Goal: Check status: Check status

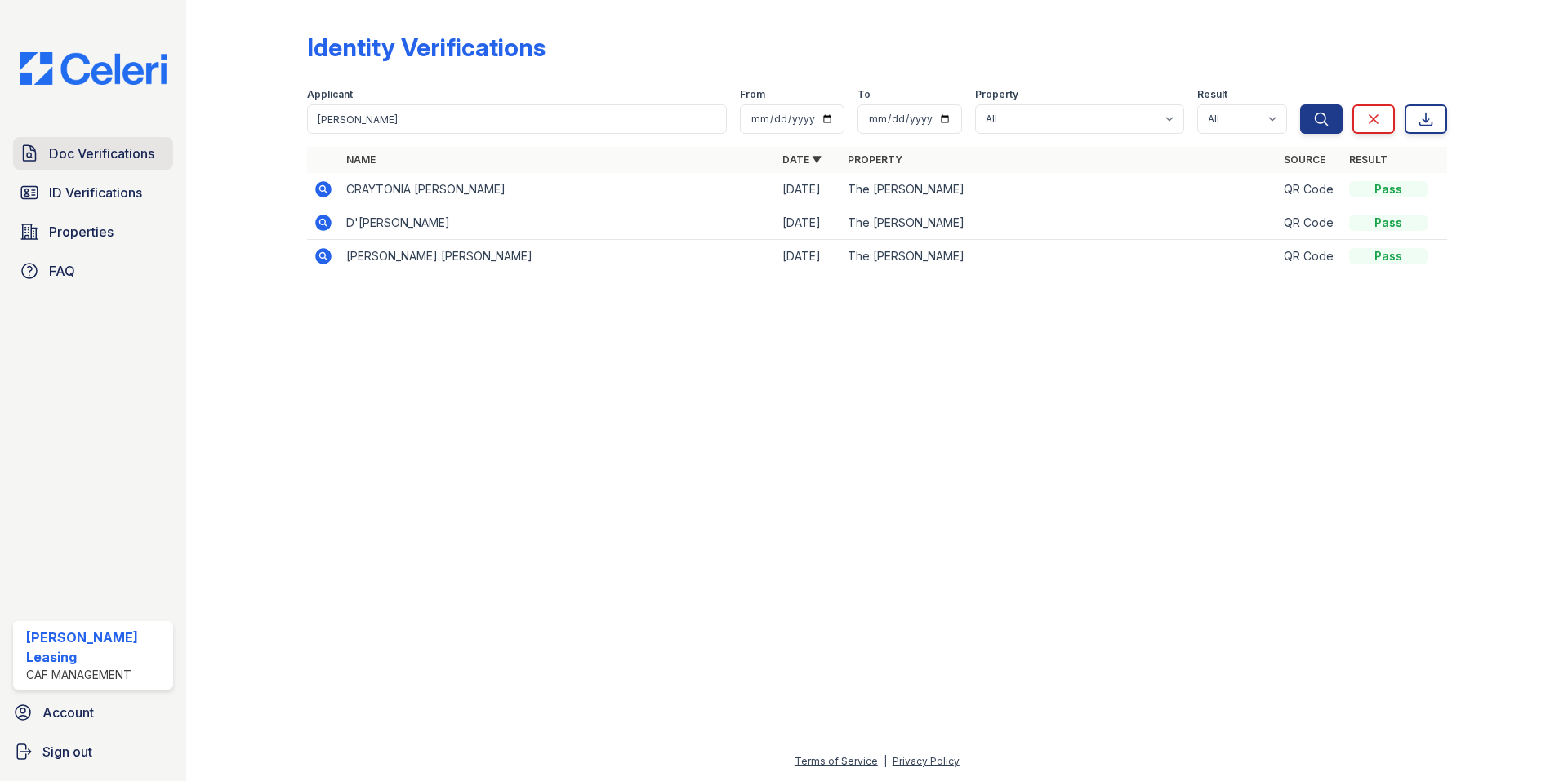
click at [126, 154] on span "Doc Verifications" at bounding box center [102, 153] width 105 height 20
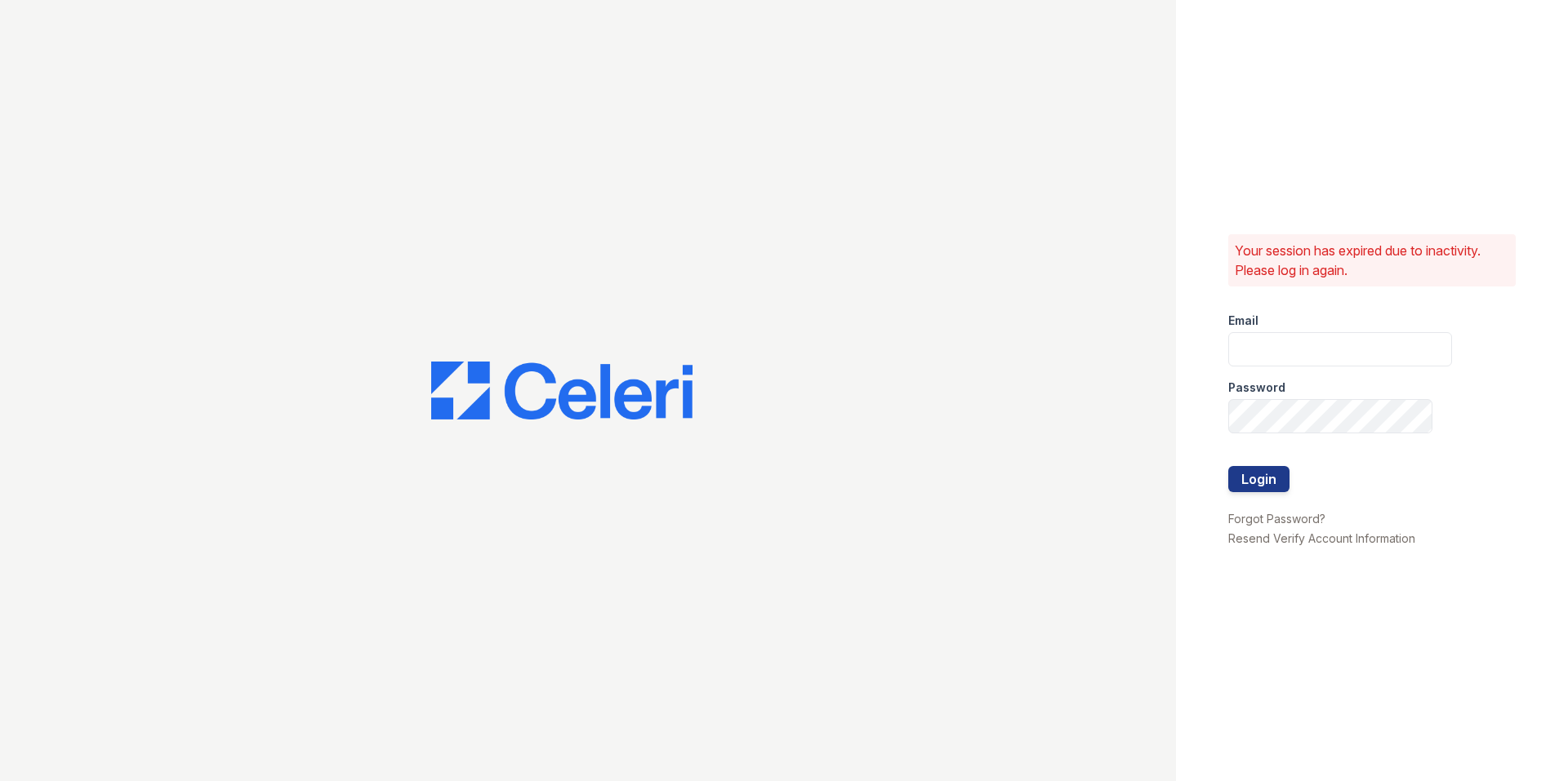
type input "[EMAIL_ADDRESS][DOMAIN_NAME]"
click at [1257, 468] on button "Login" at bounding box center [1259, 480] width 61 height 27
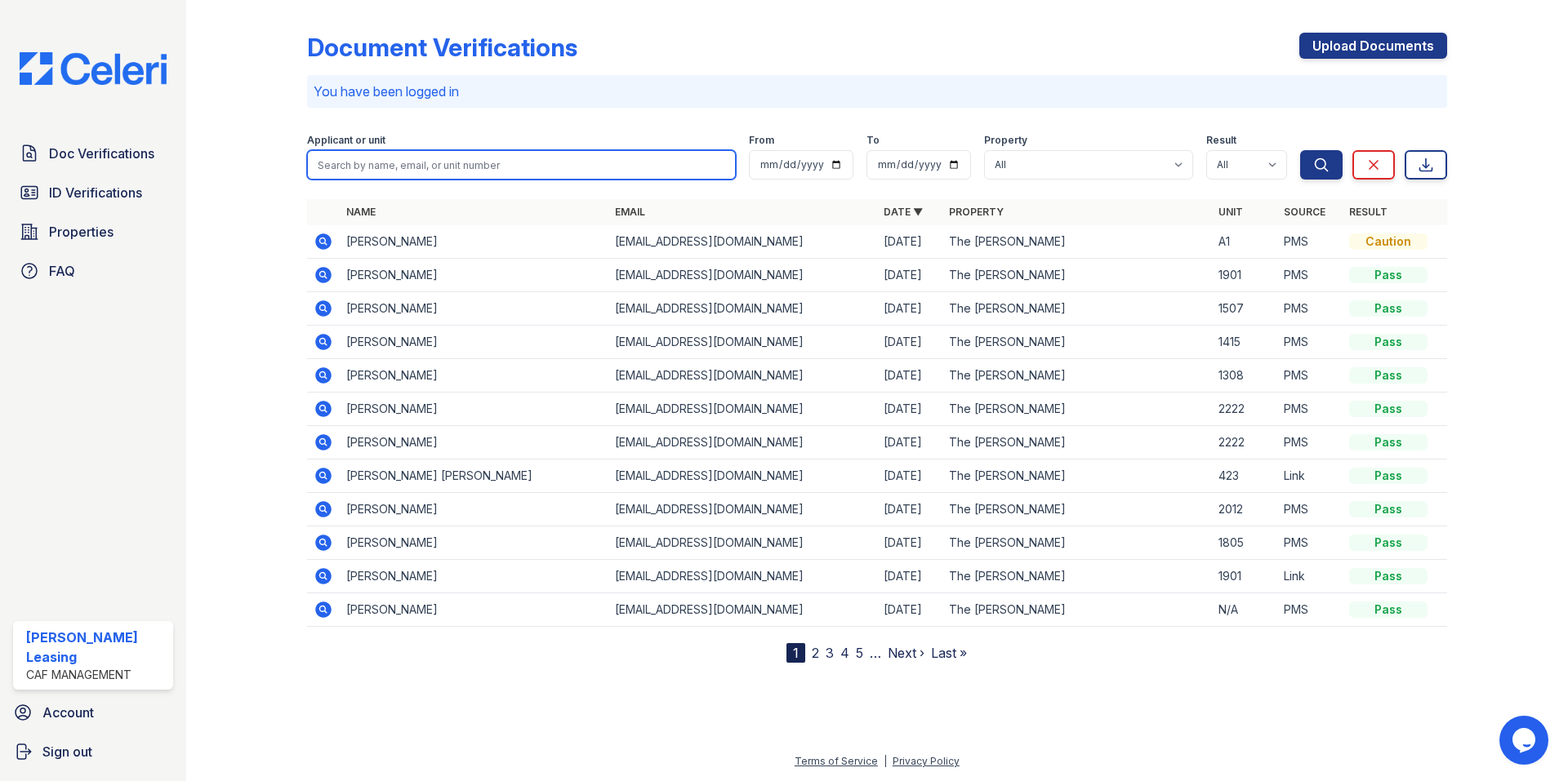
click at [440, 162] on input "search" at bounding box center [521, 164] width 429 height 29
type input "ali"
click at [1300, 150] on button "Search" at bounding box center [1321, 164] width 43 height 29
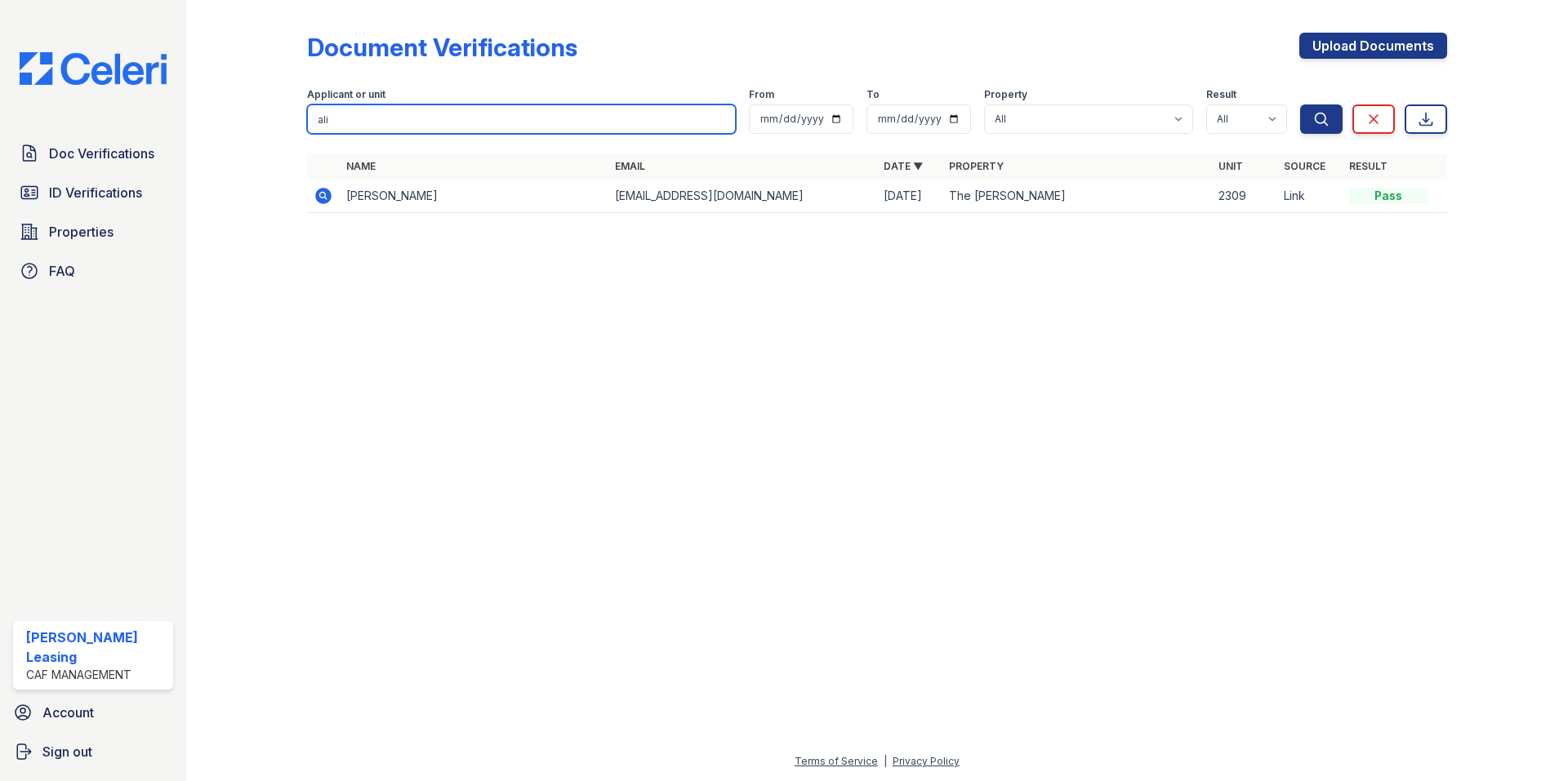
click at [361, 119] on input "ali" at bounding box center [521, 119] width 429 height 29
drag, startPoint x: 376, startPoint y: 111, endPoint x: 247, endPoint y: 109, distance: 129.0
click at [247, 109] on div "Document Verifications Upload Documents Filter Applicant or unit ali From To Pr…" at bounding box center [876, 127] width 1329 height 256
type input "[PERSON_NAME]"
click at [1300, 105] on button "Search" at bounding box center [1321, 119] width 43 height 29
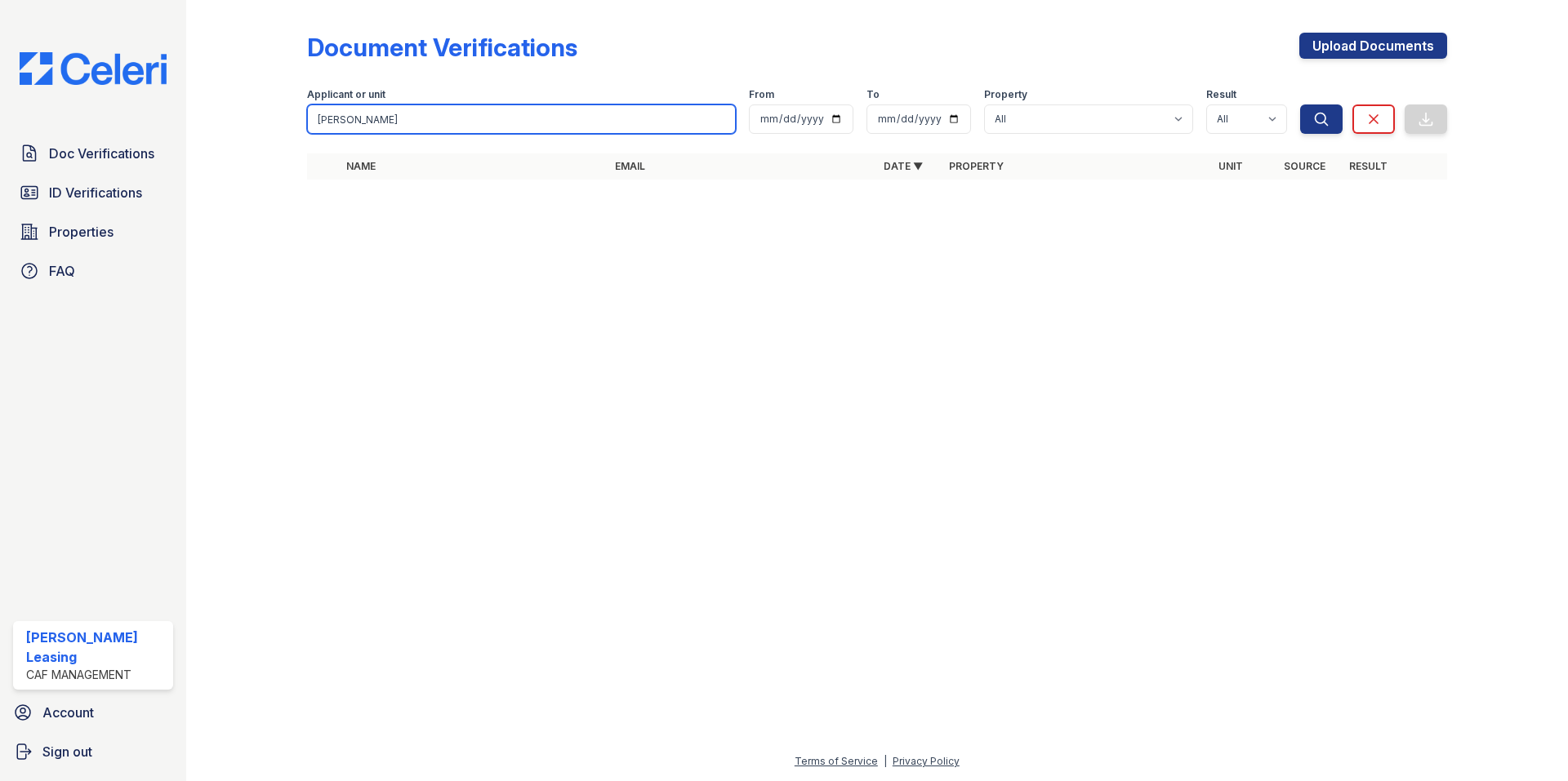
click at [1300, 105] on button "Search" at bounding box center [1321, 119] width 43 height 29
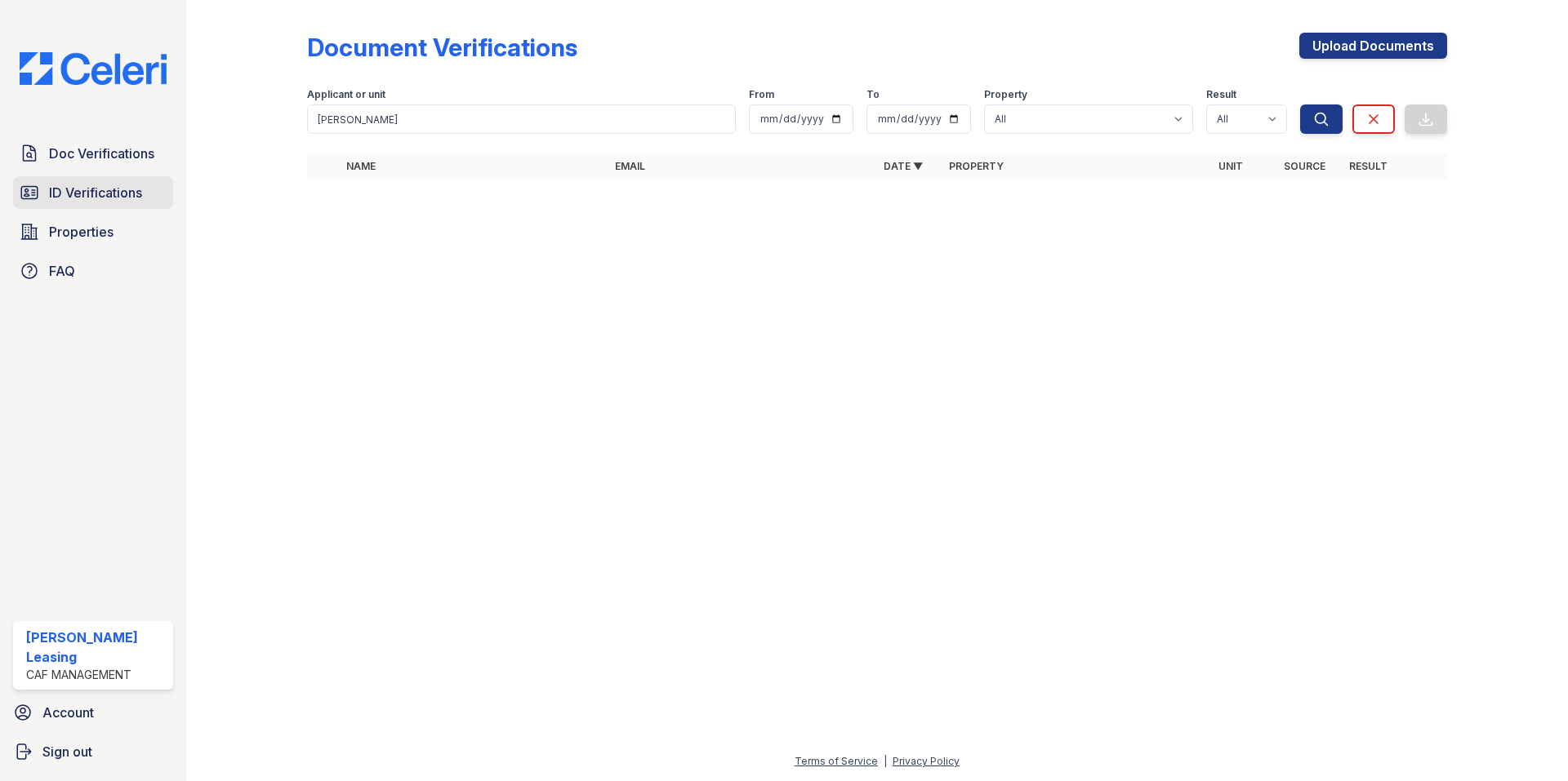
click at [107, 190] on span "ID Verifications" at bounding box center [96, 193] width 93 height 20
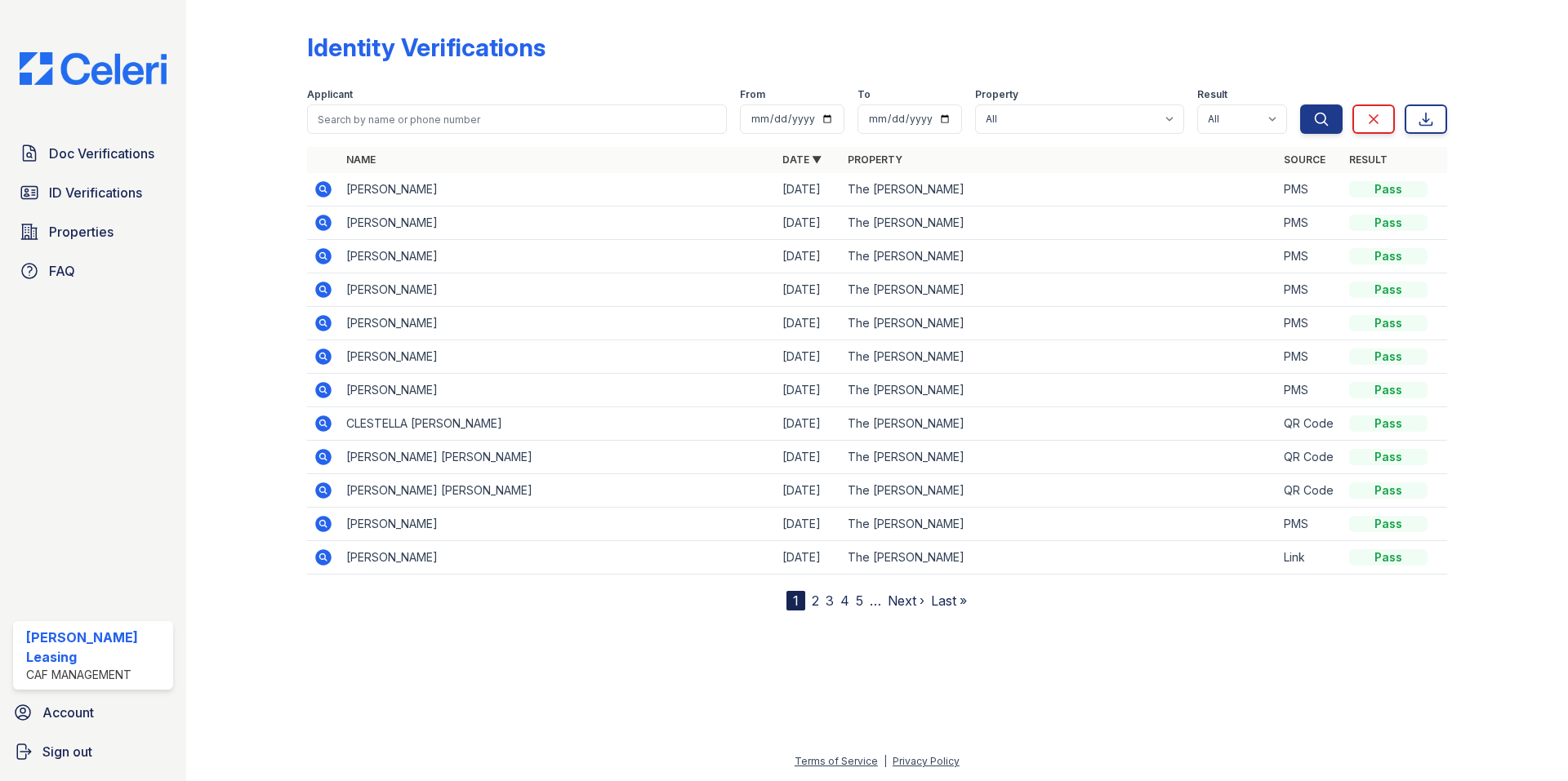
click at [322, 224] on icon at bounding box center [323, 222] width 20 height 20
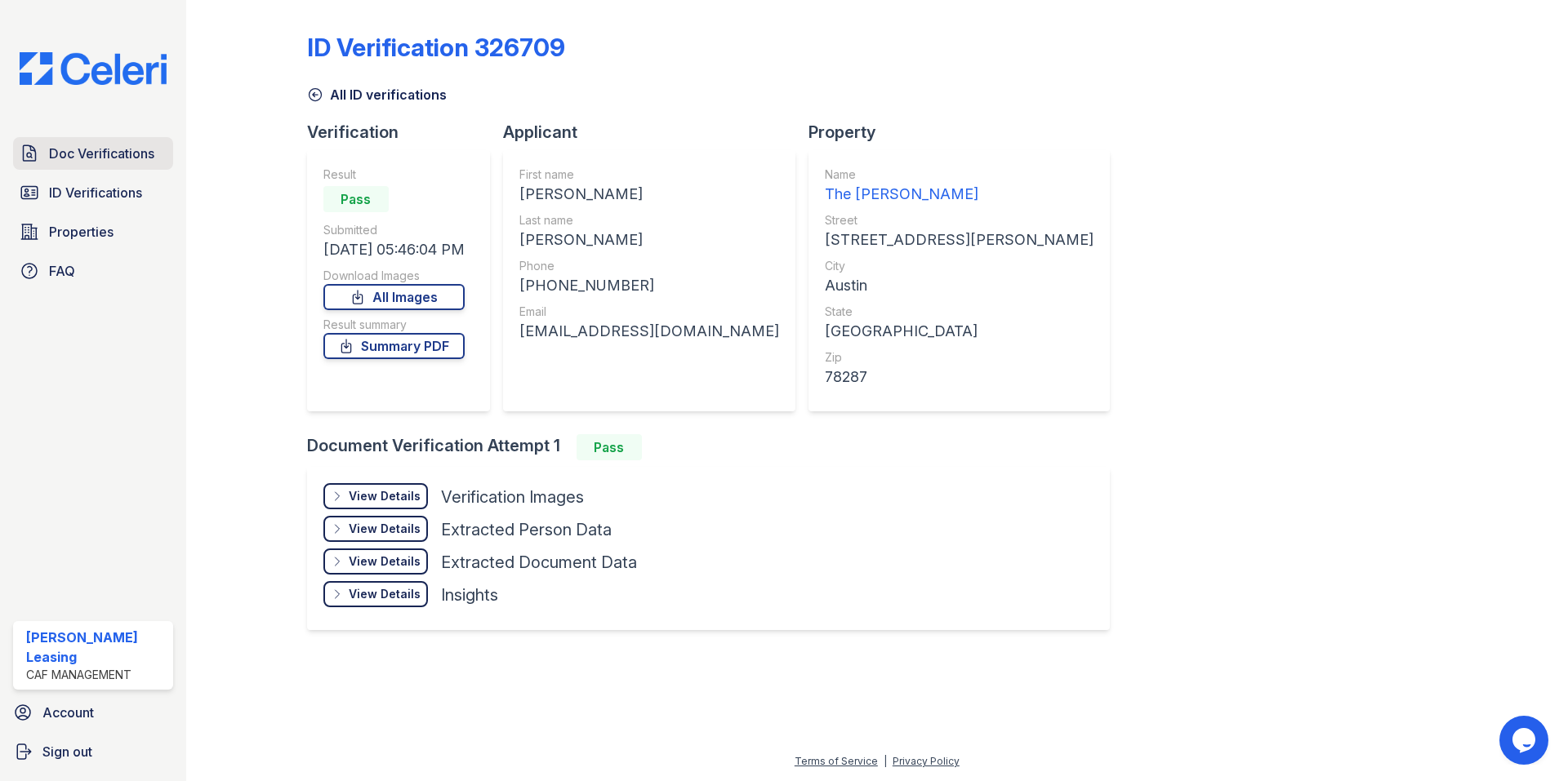
click at [121, 149] on span "Doc Verifications" at bounding box center [102, 153] width 105 height 20
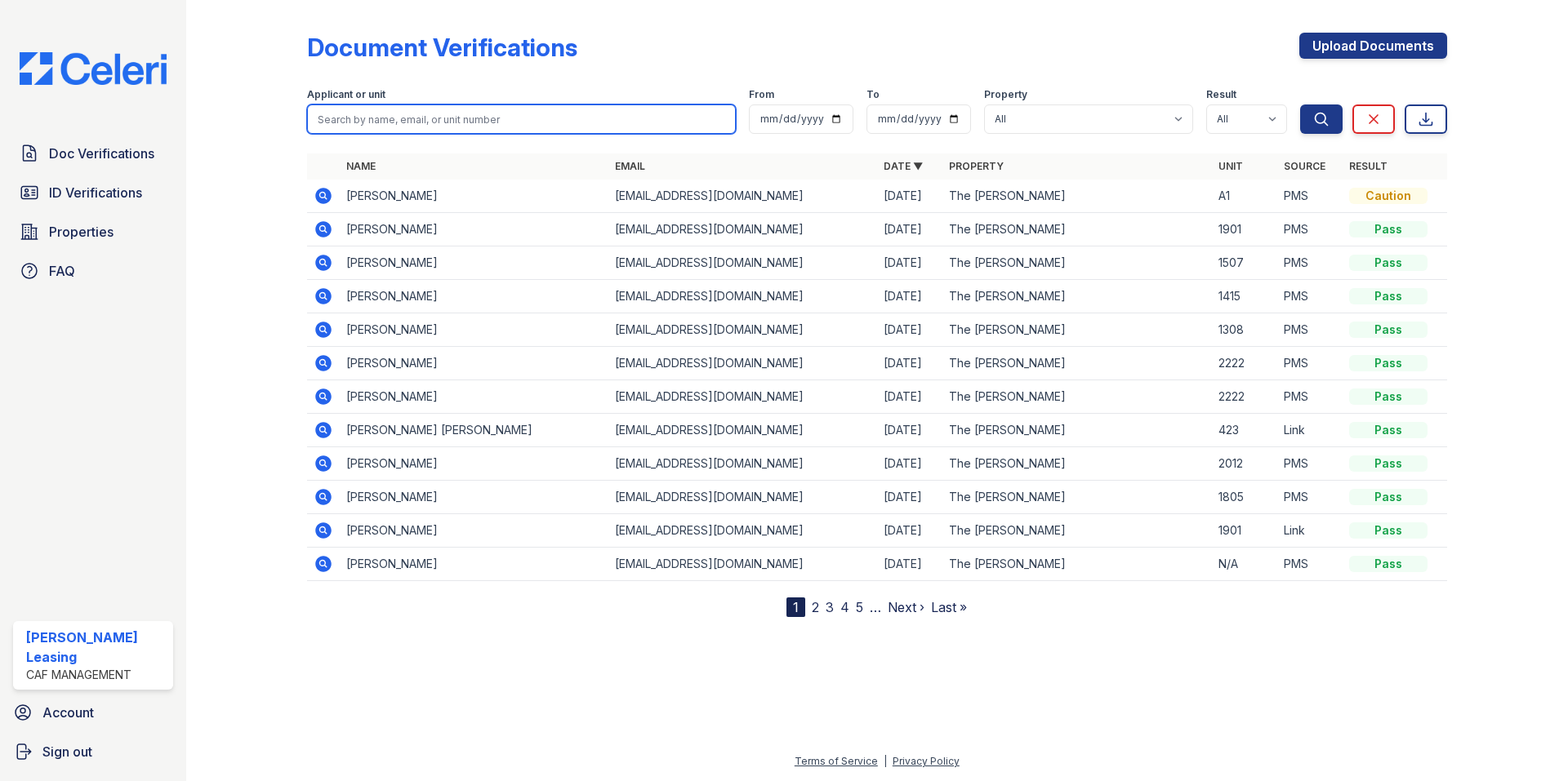
click at [391, 120] on input "search" at bounding box center [521, 119] width 429 height 29
type input "[PERSON_NAME]"
click at [1300, 105] on button "Search" at bounding box center [1321, 119] width 43 height 29
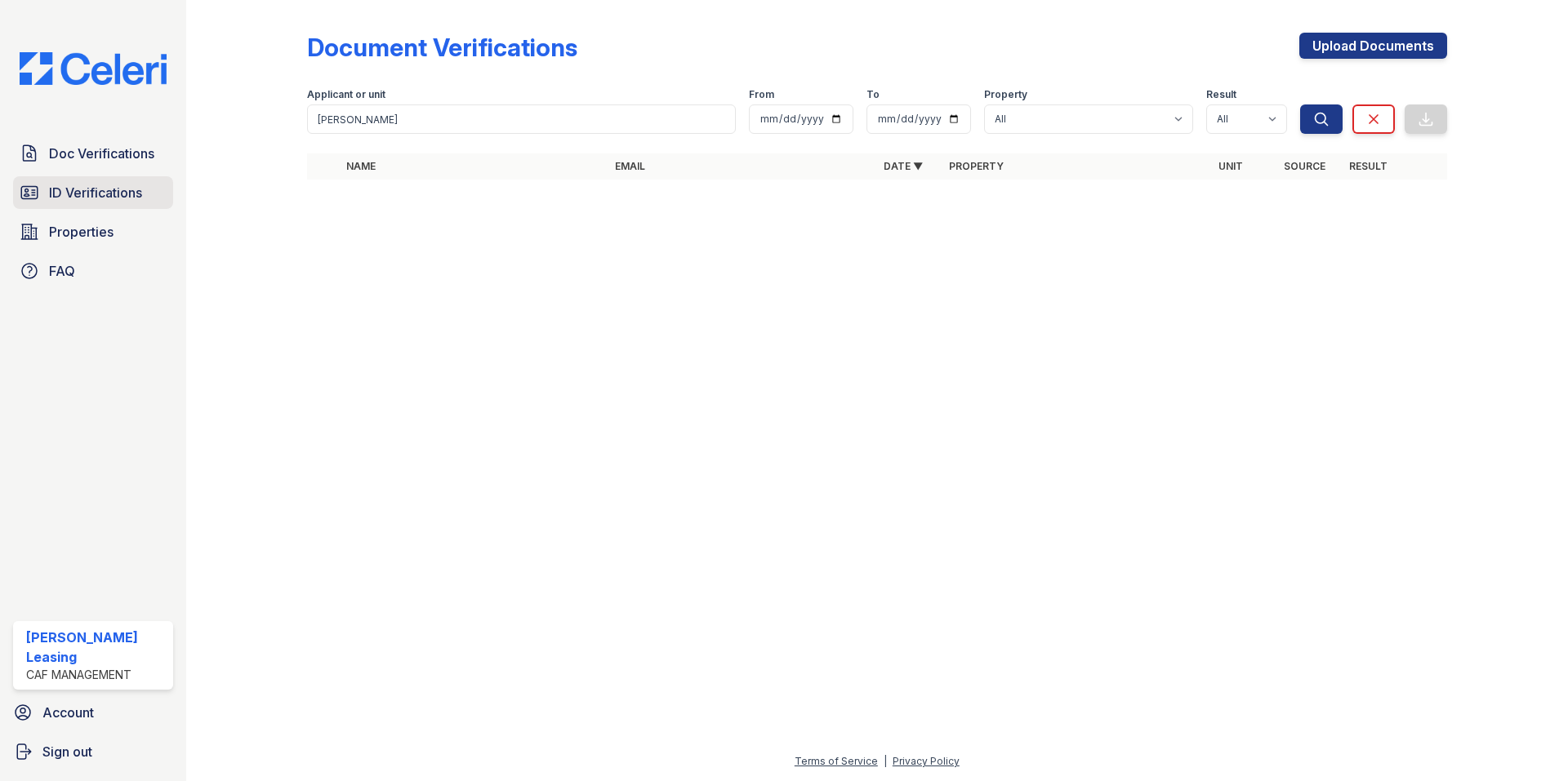
click at [146, 194] on link "ID Verifications" at bounding box center [93, 193] width 160 height 32
